Goal: Task Accomplishment & Management: Use online tool/utility

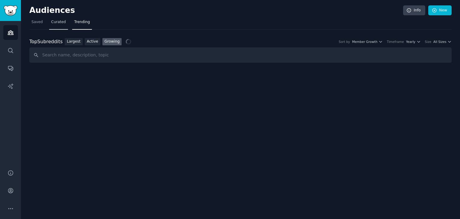
click at [49, 24] on link "Curated" at bounding box center [58, 23] width 19 height 12
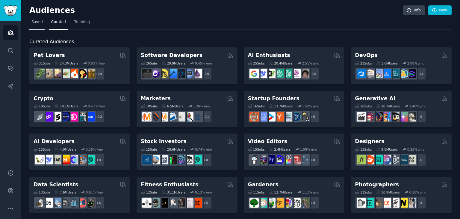
click at [35, 21] on span "Saved" at bounding box center [36, 21] width 11 height 5
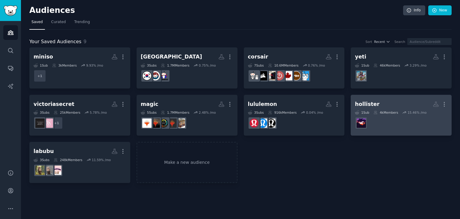
click at [390, 130] on dd at bounding box center [401, 122] width 93 height 17
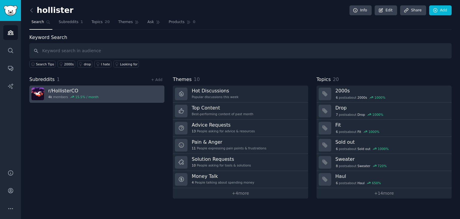
click at [105, 101] on link "r/ HollisterCO 4k members 15.5 % / month" at bounding box center [96, 93] width 135 height 17
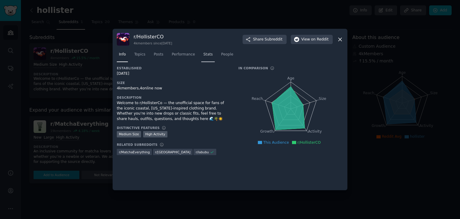
click at [209, 54] on link "Stats" at bounding box center [207, 56] width 13 height 12
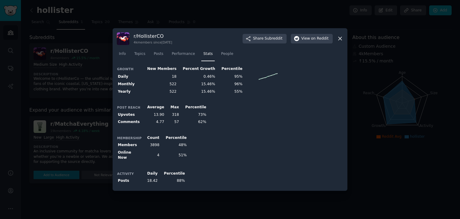
click at [341, 35] on div "r/ HollisterCO 4k members since [DATE] Share Subreddit View on Reddit" at bounding box center [230, 38] width 227 height 13
click at [341, 39] on icon at bounding box center [340, 38] width 6 height 6
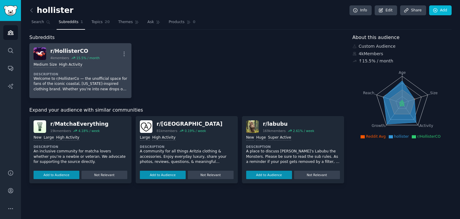
click at [112, 64] on div "Medium Size High Activity" at bounding box center [81, 65] width 94 height 6
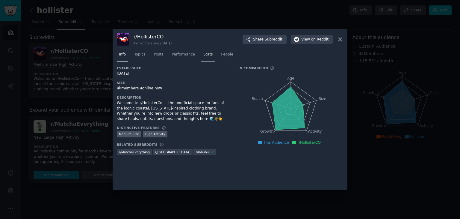
click at [206, 59] on link "Stats" at bounding box center [207, 56] width 13 height 12
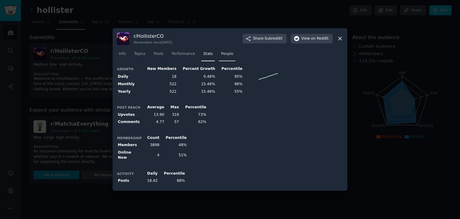
click at [221, 53] on span "People" at bounding box center [227, 53] width 12 height 5
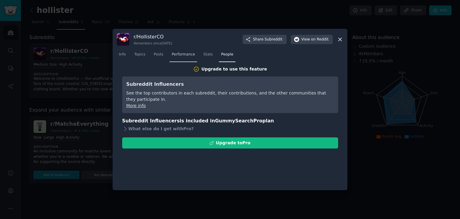
click at [182, 55] on span "Performance" at bounding box center [183, 54] width 23 height 5
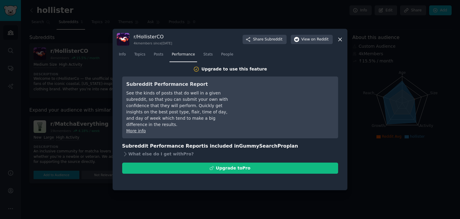
click at [166, 57] on nav "Info Topics Posts Performance Stats People" at bounding box center [230, 56] width 227 height 12
click at [160, 57] on span "Posts" at bounding box center [159, 54] width 10 height 5
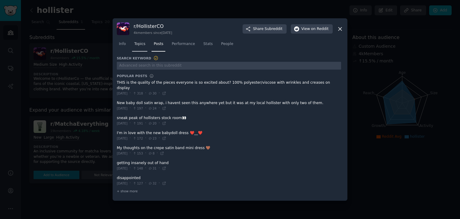
click at [141, 47] on span "Topics" at bounding box center [139, 43] width 11 height 5
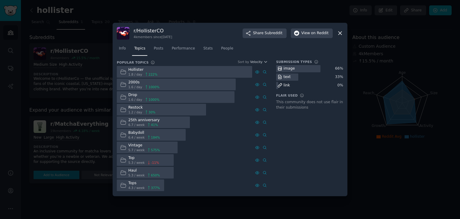
click at [342, 34] on icon at bounding box center [340, 33] width 3 height 3
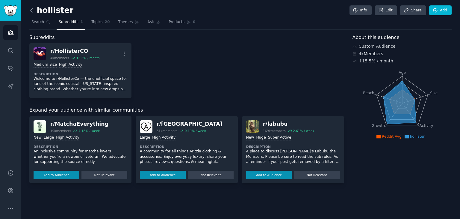
click at [32, 9] on icon at bounding box center [31, 10] width 6 height 6
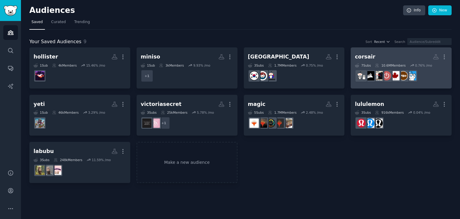
click at [389, 56] on h2 "corsair More" at bounding box center [401, 57] width 93 height 10
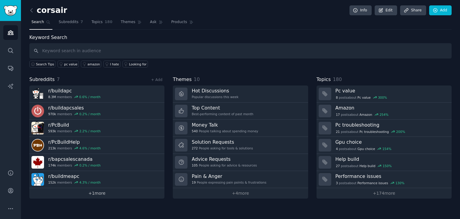
click at [103, 196] on link "+ 1 more" at bounding box center [96, 193] width 135 height 10
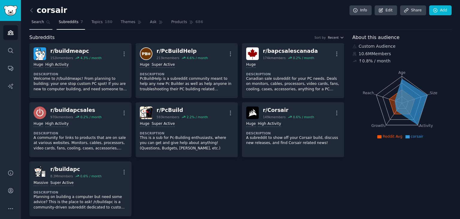
click at [43, 23] on link "Search" at bounding box center [40, 23] width 23 height 12
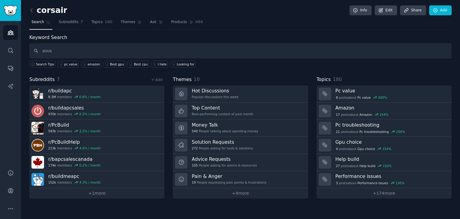
type input "asus"
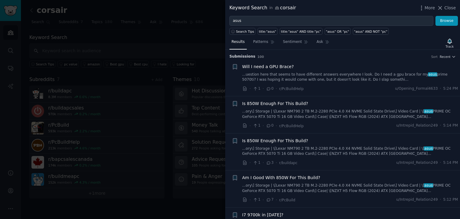
click at [447, 12] on div "Keyword Search in corsair More Close" at bounding box center [342, 8] width 235 height 16
click at [444, 5] on icon at bounding box center [440, 8] width 6 height 6
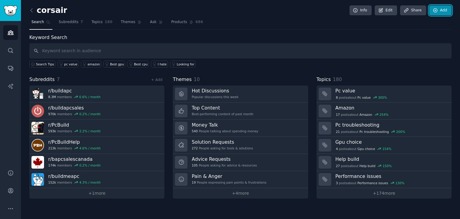
click at [446, 14] on link "Add" at bounding box center [440, 10] width 22 height 10
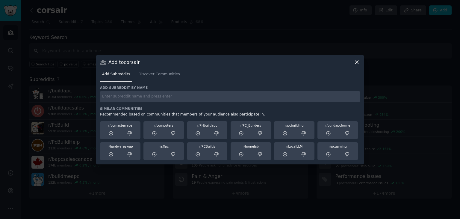
click at [260, 92] on input "text" at bounding box center [230, 97] width 260 height 12
type input "asus"
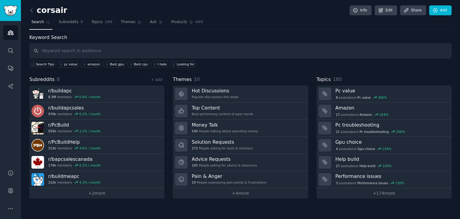
click at [103, 202] on div "corsair Info Edit Share Add Search Subreddits 8 Topics 180 Themes Ask Products …" at bounding box center [240, 109] width 439 height 219
click at [108, 197] on link "+ 2 more" at bounding box center [96, 193] width 135 height 10
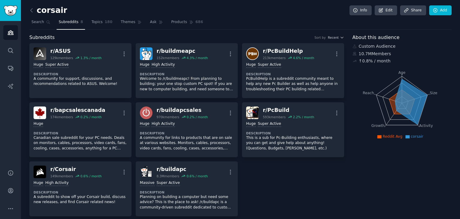
click at [35, 13] on link at bounding box center [32, 11] width 7 height 10
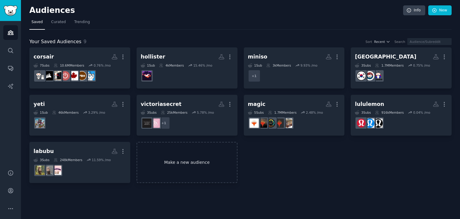
click at [177, 153] on link "Make a new audience" at bounding box center [187, 162] width 101 height 41
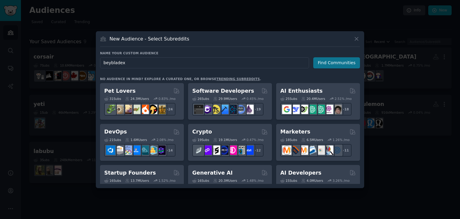
type input "beybladex"
click at [331, 66] on button "Find Communities" at bounding box center [336, 62] width 47 height 11
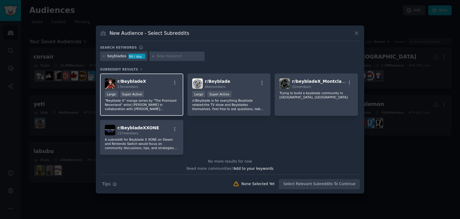
click at [162, 101] on p ""Beyblade X" manga series by "The Promised Neverland" artist [PERSON_NAME] in c…" at bounding box center [142, 104] width 74 height 13
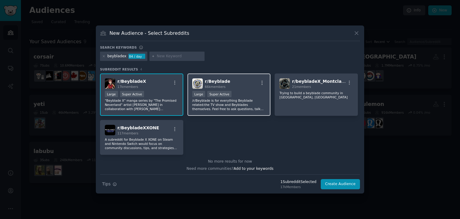
click at [218, 96] on div "Large Super Active" at bounding box center [229, 94] width 74 height 7
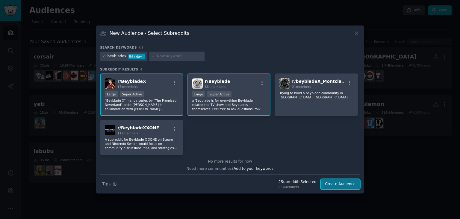
click at [349, 184] on button "Create Audience" at bounding box center [341, 184] width 40 height 10
